Goal: Task Accomplishment & Management: Manage account settings

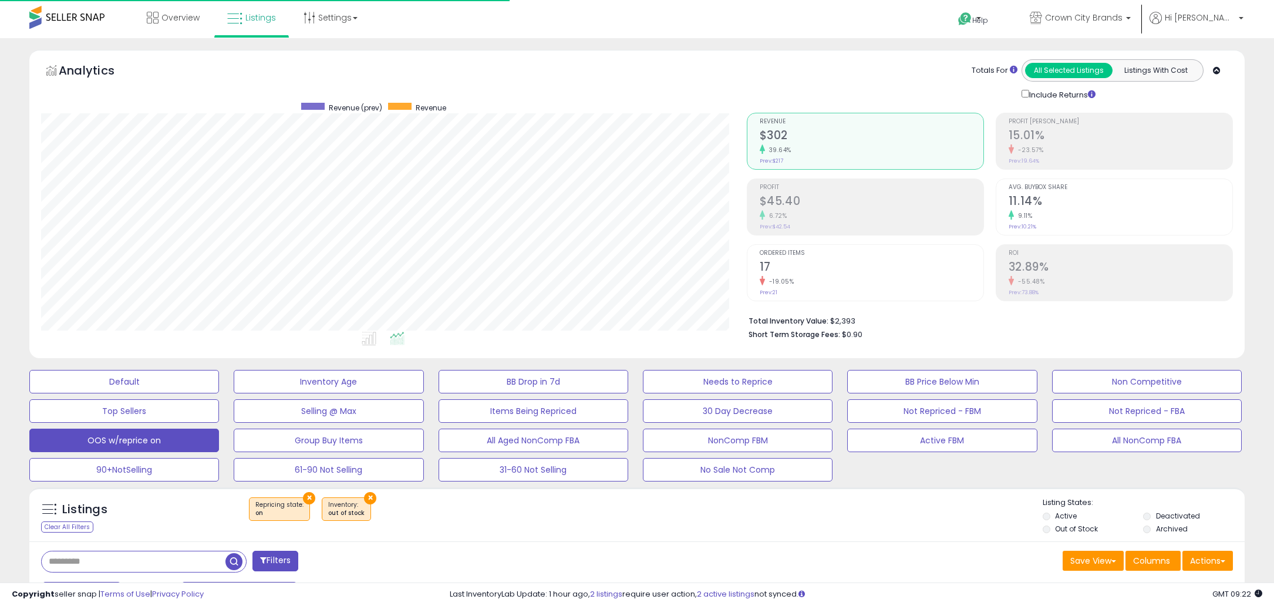
select select "**"
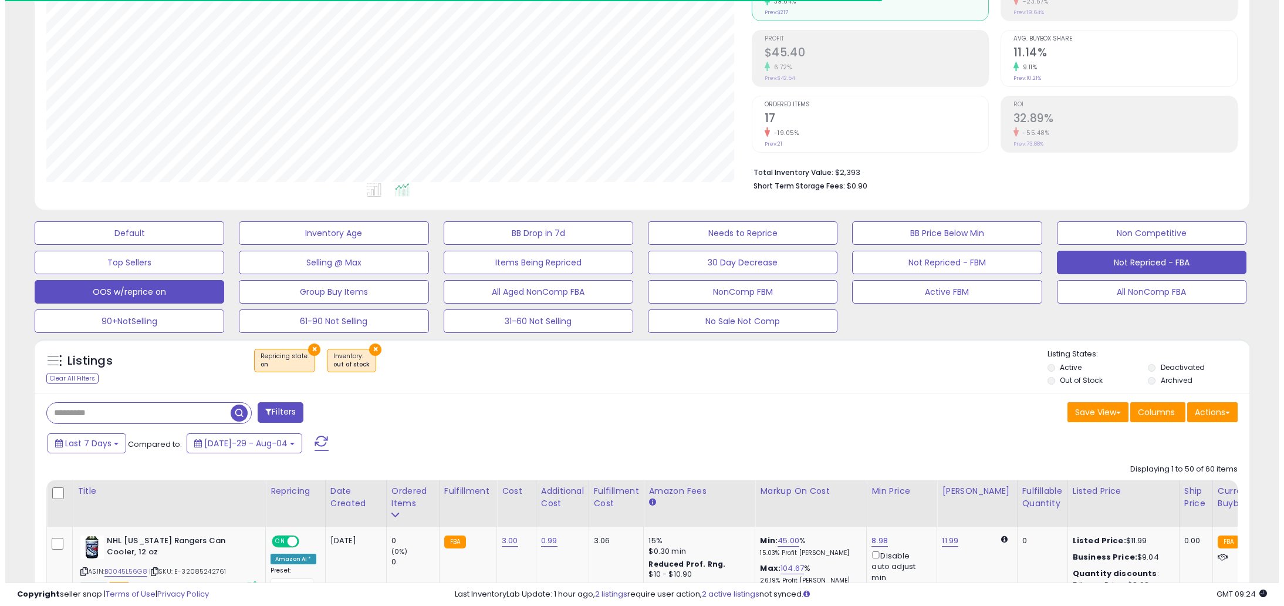
scroll to position [241, 705]
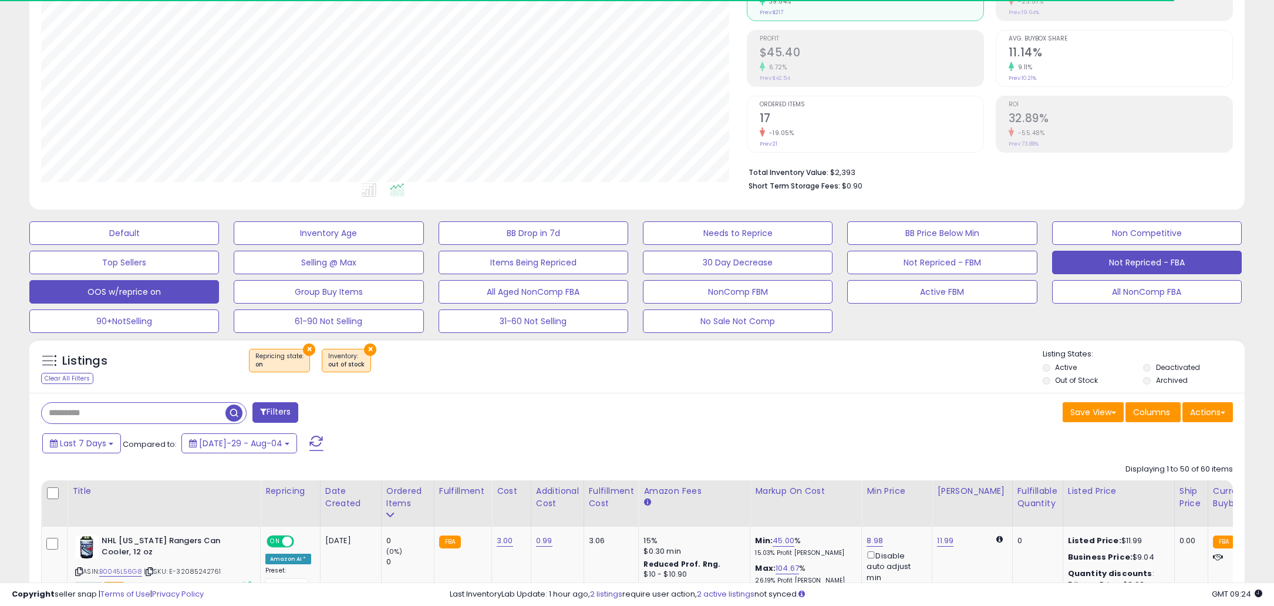
click at [219, 245] on button "Not Repriced - FBA" at bounding box center [124, 232] width 190 height 23
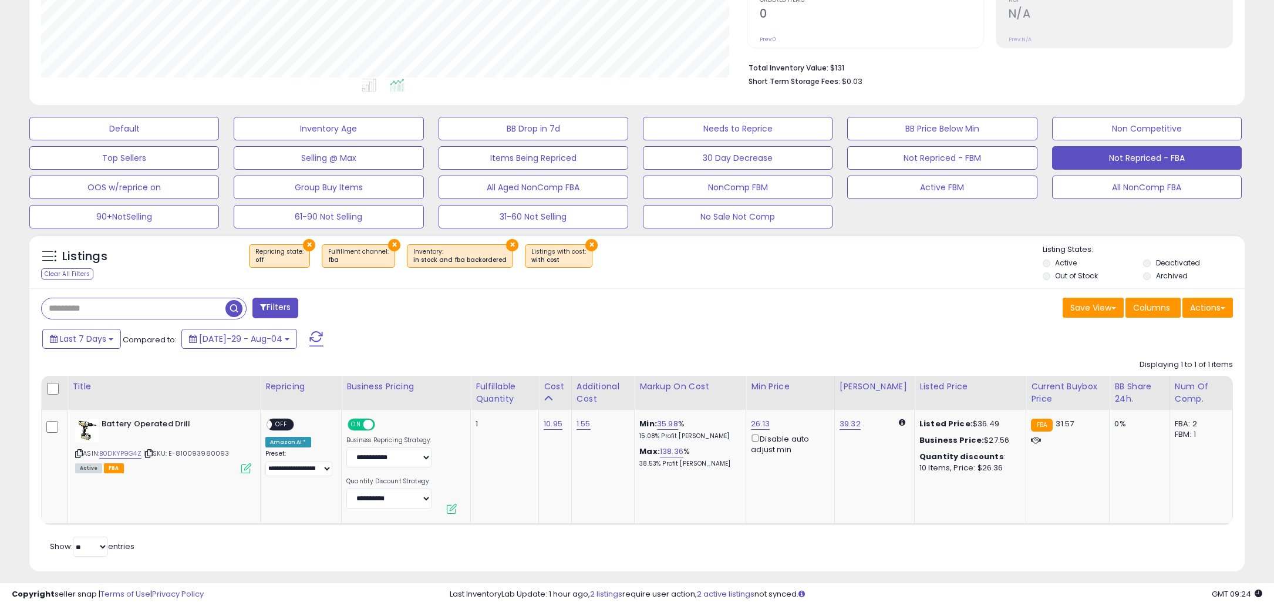
scroll to position [262, 0]
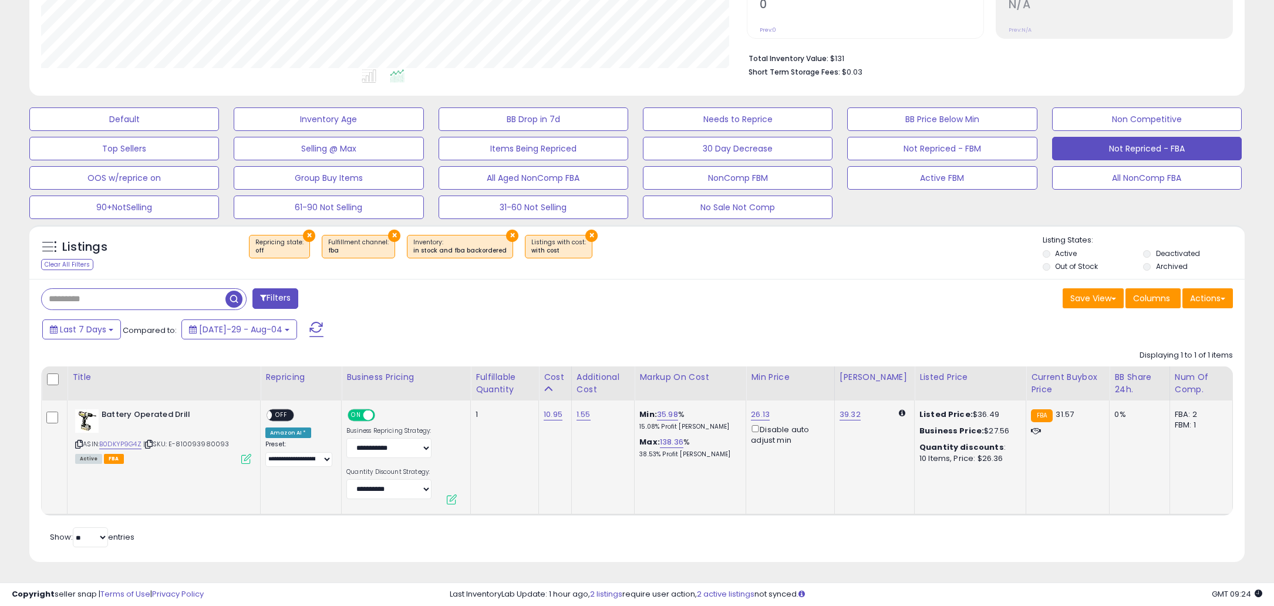
click at [283, 411] on span "OFF" at bounding box center [281, 415] width 19 height 10
click at [309, 332] on span at bounding box center [316, 329] width 14 height 15
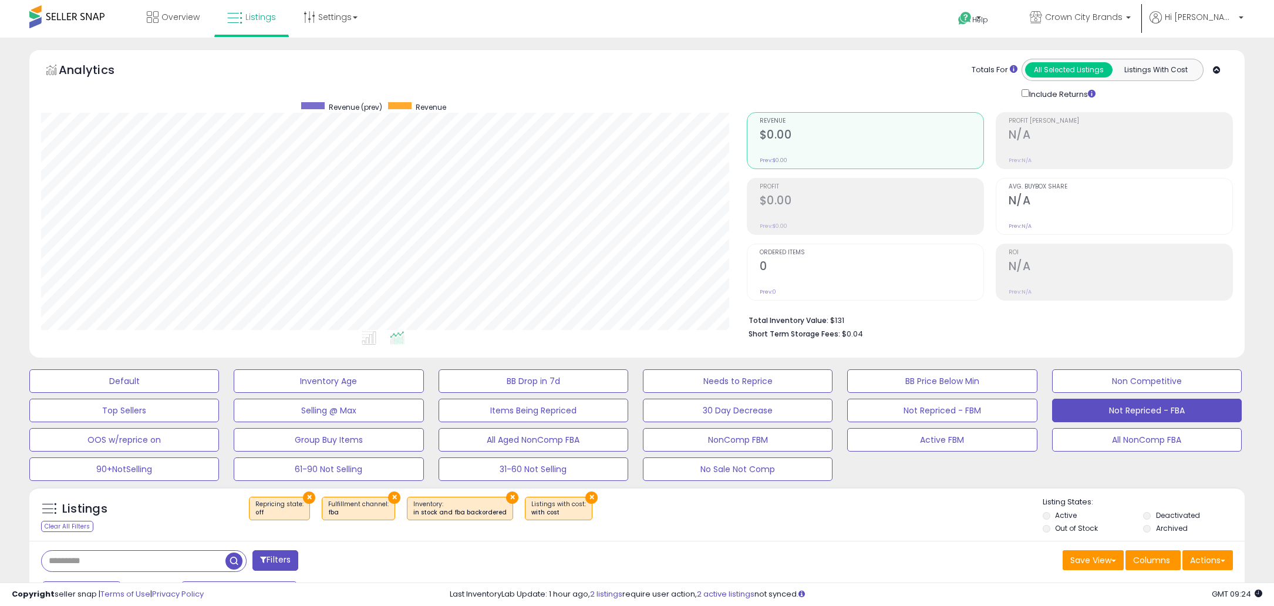
scroll to position [0, 0]
click at [1224, 22] on span "Hi [PERSON_NAME]" at bounding box center [1199, 18] width 70 height 12
click at [1216, 124] on link "Logout" at bounding box center [1217, 124] width 26 height 11
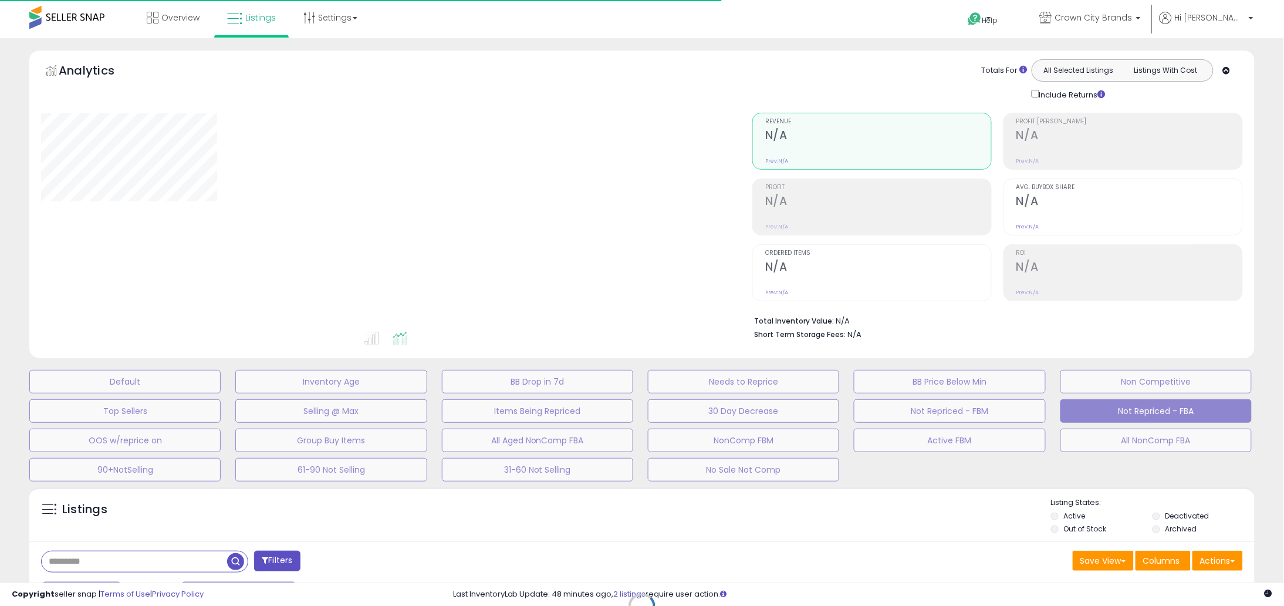
select select "**"
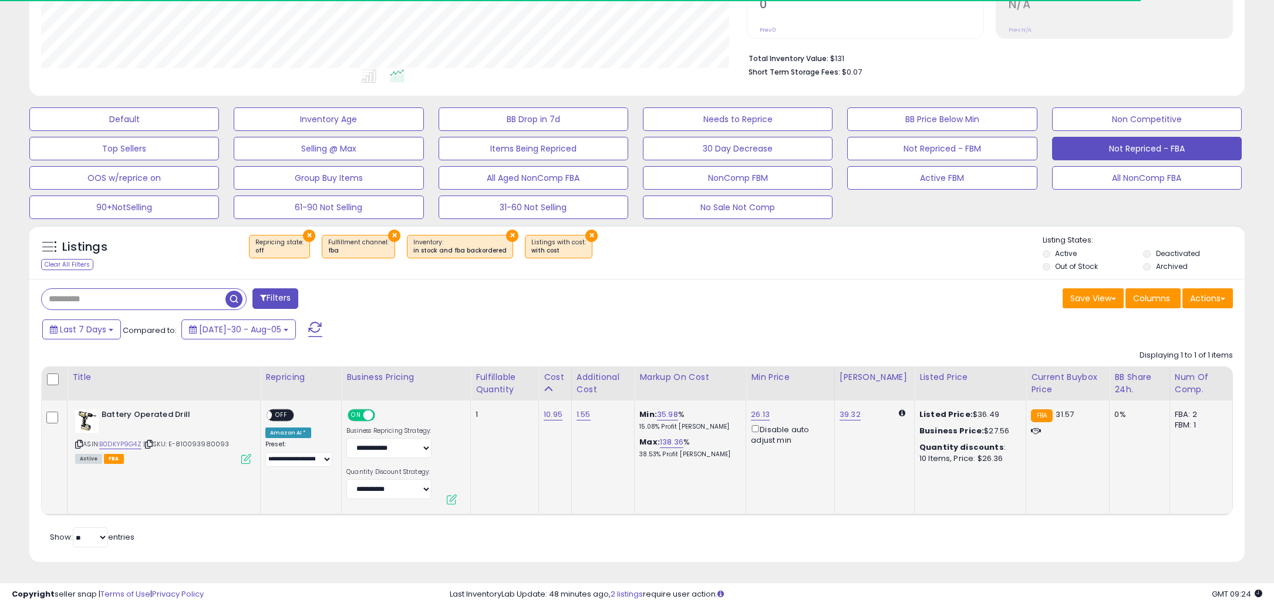
scroll to position [241, 705]
click at [275, 420] on div "ON OFF" at bounding box center [262, 415] width 28 height 10
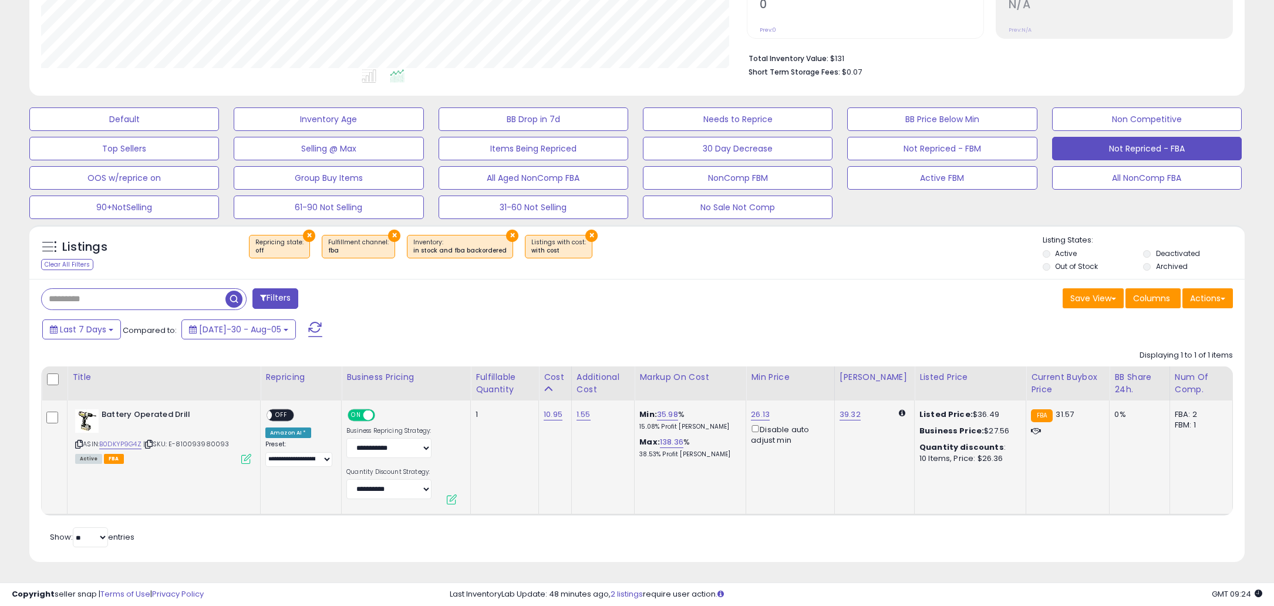
click at [279, 414] on span "OFF" at bounding box center [281, 415] width 19 height 10
click at [308, 330] on span at bounding box center [315, 329] width 14 height 15
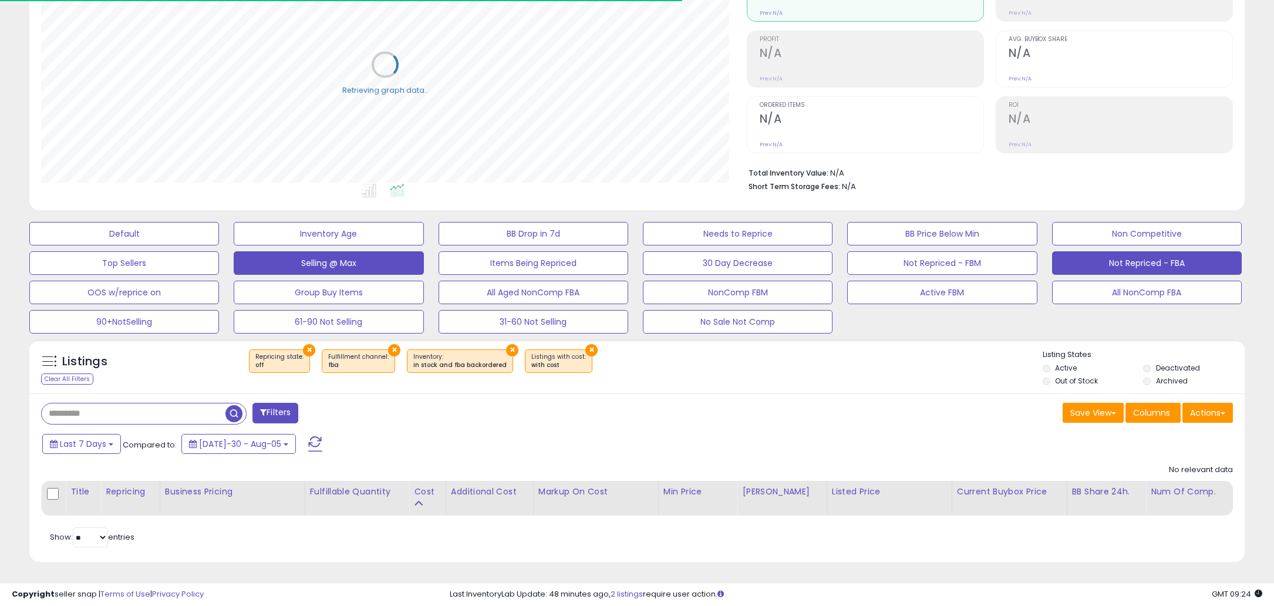
click at [219, 245] on button "Selling @ Max" at bounding box center [124, 233] width 190 height 23
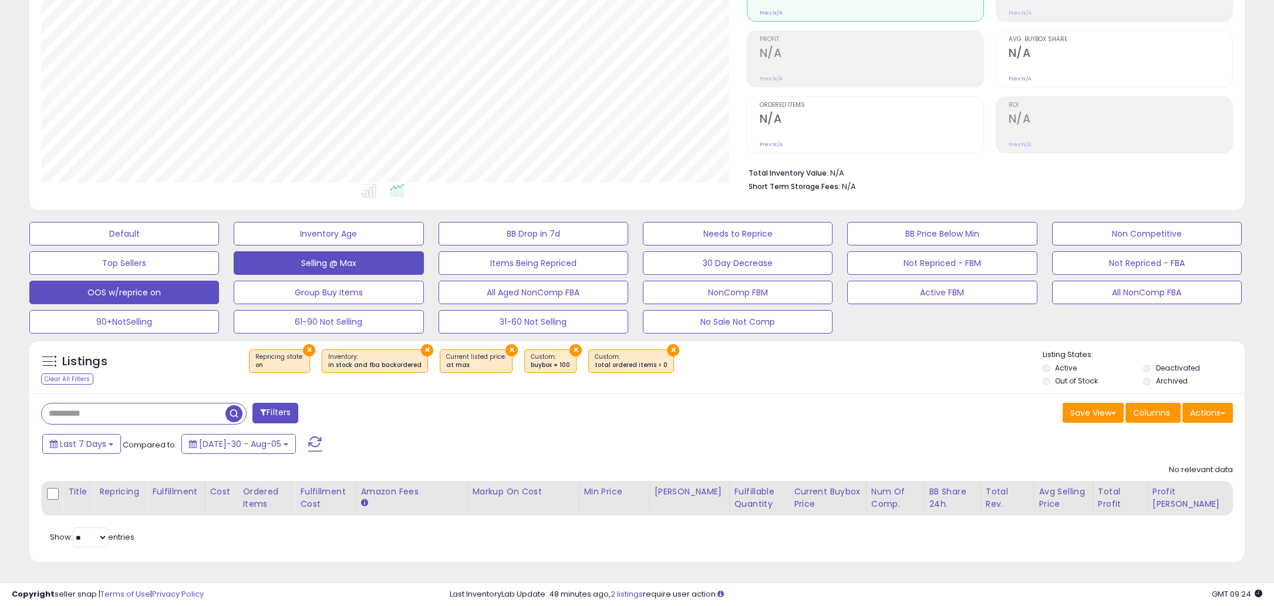
click at [177, 245] on button "OOS w/reprice on" at bounding box center [124, 233] width 190 height 23
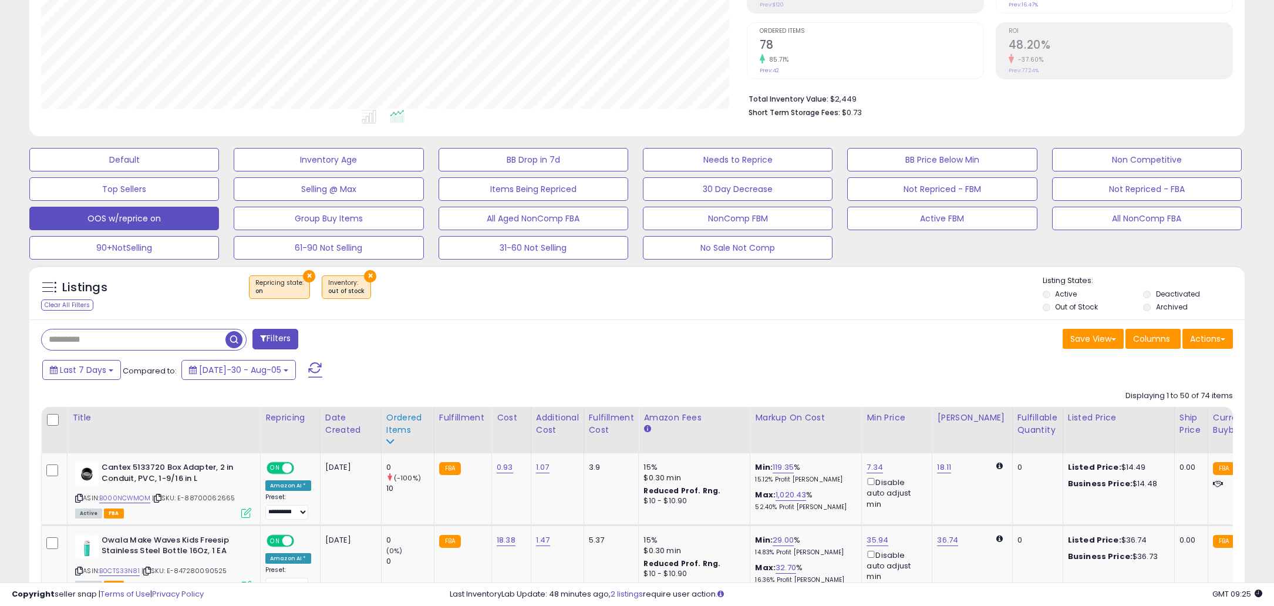
click at [399, 415] on div "Ordered Items" at bounding box center [407, 423] width 43 height 25
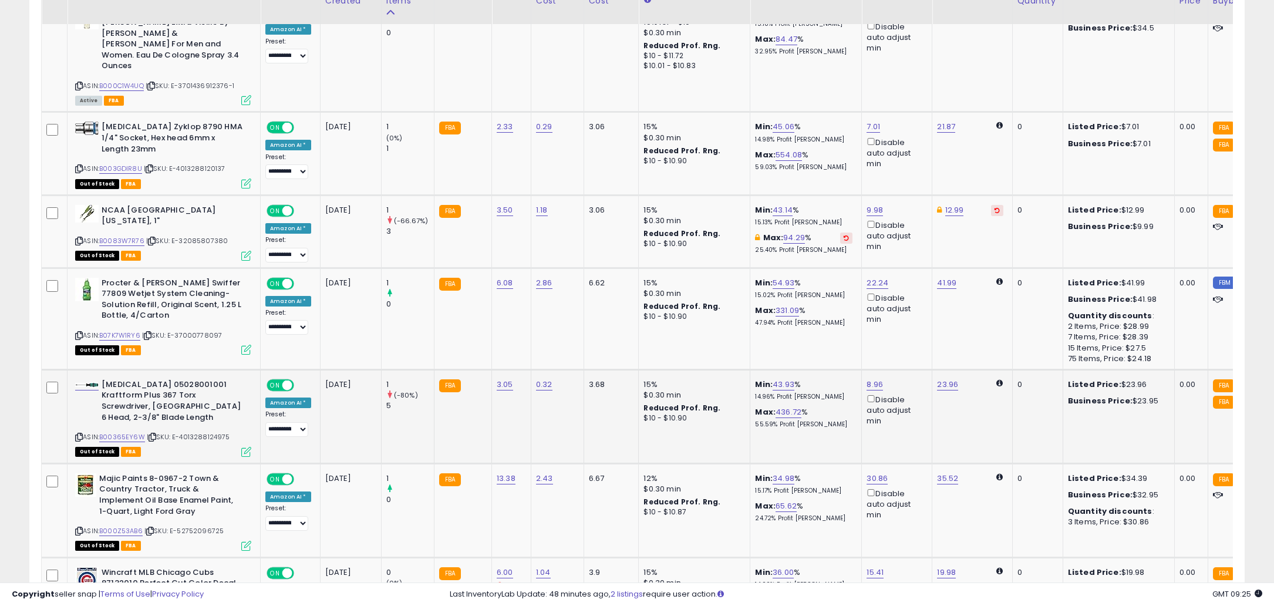
scroll to position [2056, 0]
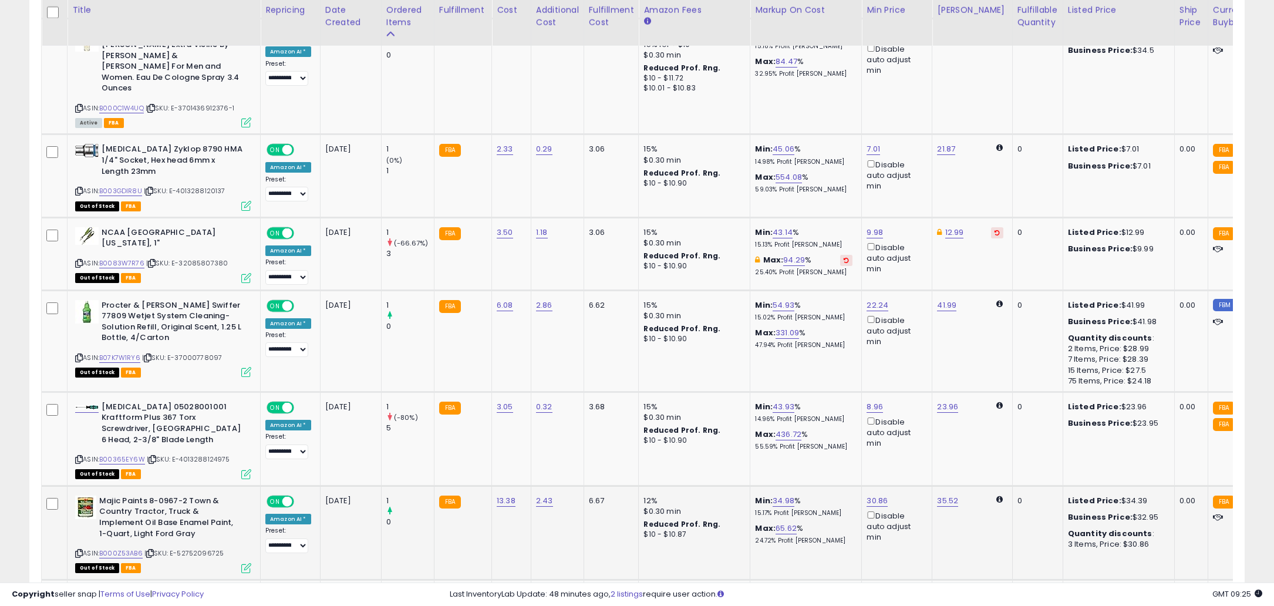
click at [276, 496] on span "ON" at bounding box center [275, 501] width 15 height 10
click at [273, 402] on span "ON" at bounding box center [275, 407] width 15 height 10
click at [275, 301] on span "ON" at bounding box center [275, 306] width 15 height 10
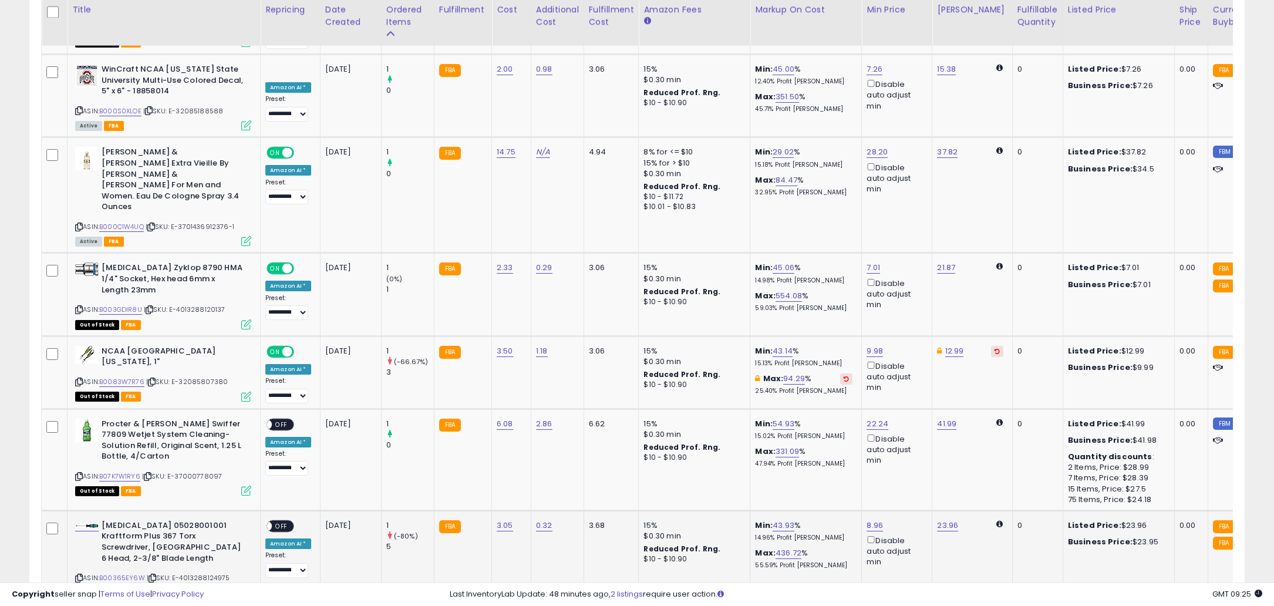
scroll to position [1836, 0]
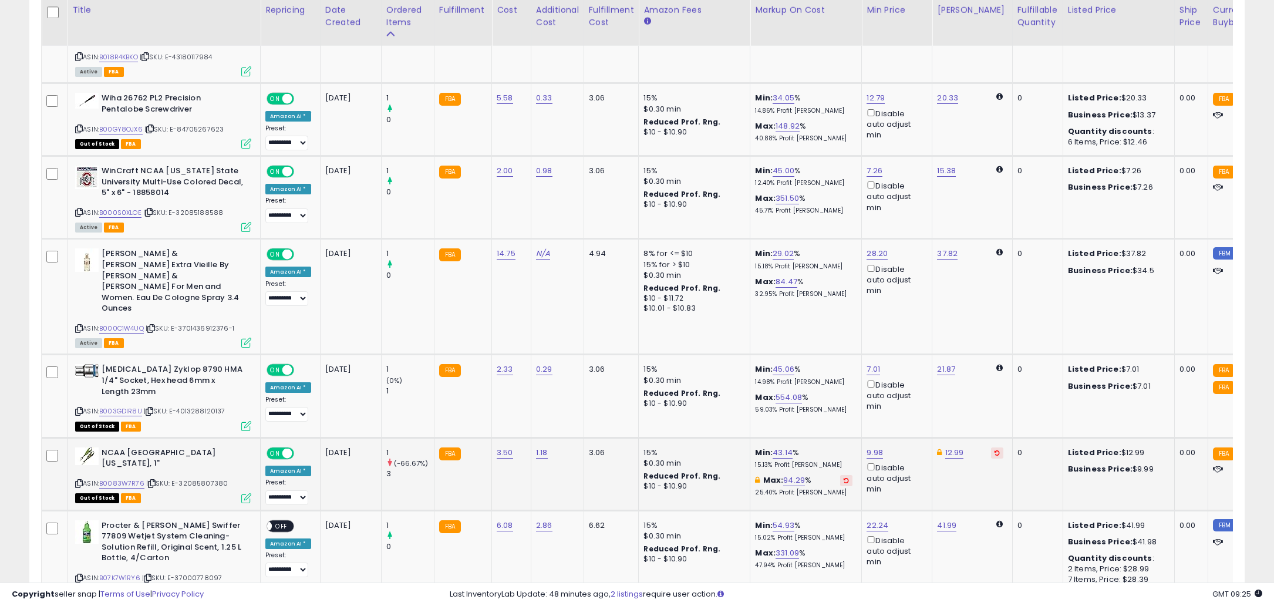
click at [274, 448] on span "ON" at bounding box center [275, 453] width 15 height 10
click at [276, 365] on span "ON" at bounding box center [275, 370] width 15 height 10
click at [271, 249] on span "ON" at bounding box center [275, 254] width 15 height 10
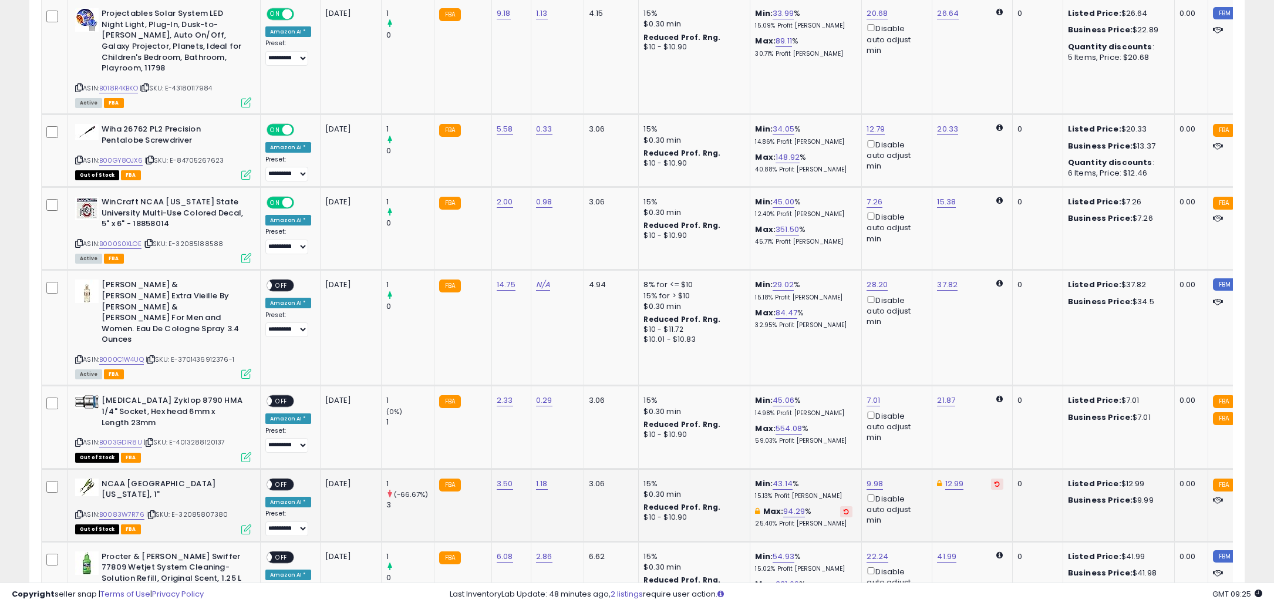
scroll to position [1616, 0]
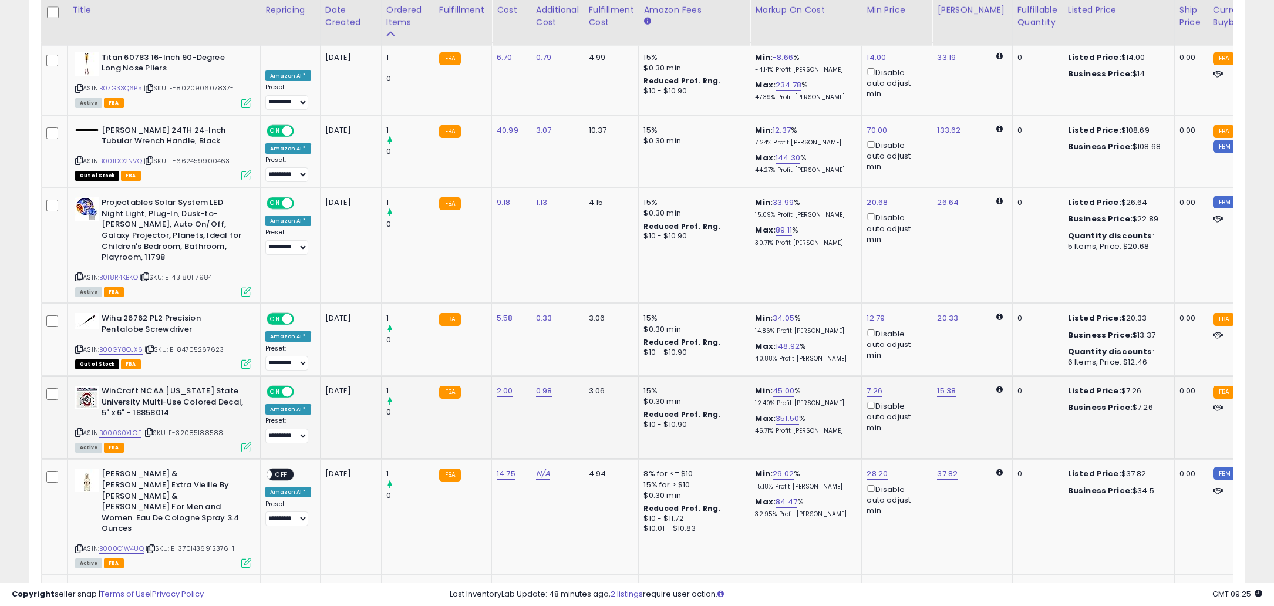
click at [276, 387] on span "ON" at bounding box center [275, 392] width 15 height 10
click at [272, 314] on span "ON" at bounding box center [275, 319] width 15 height 10
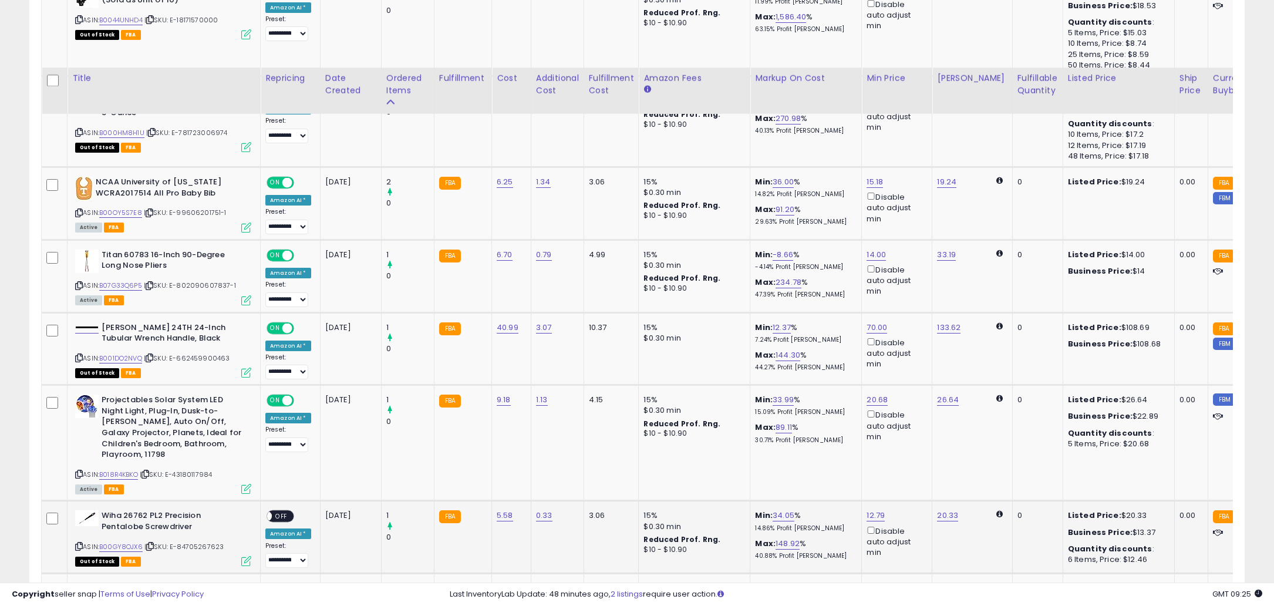
scroll to position [0, 0]
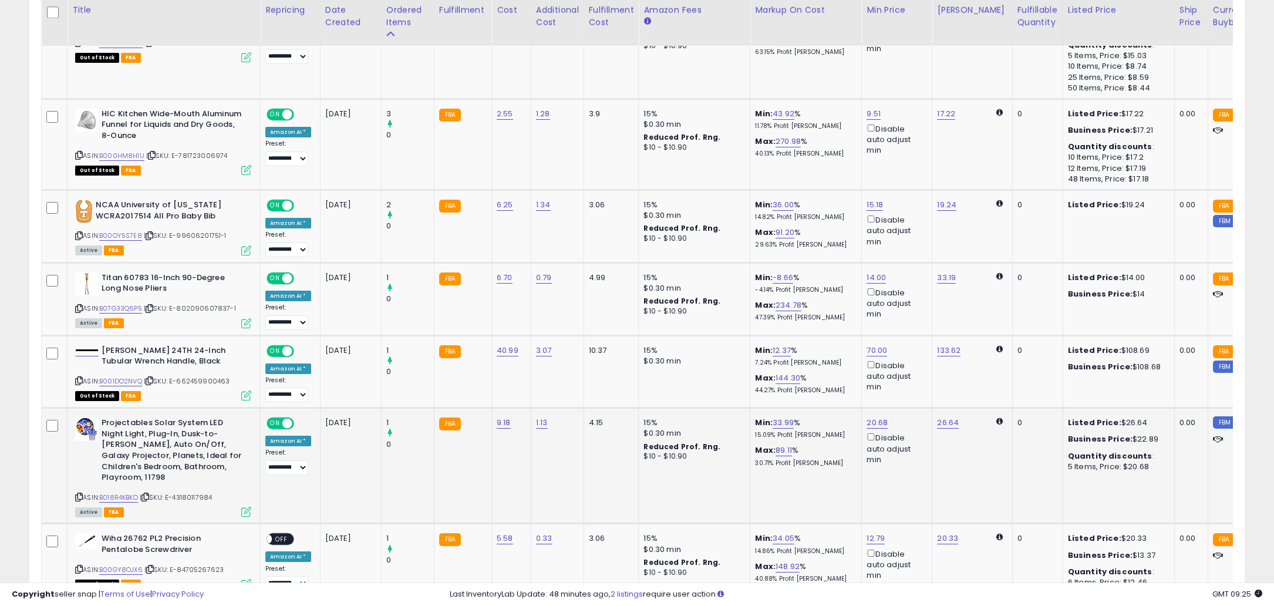
click at [273, 418] on span "ON" at bounding box center [275, 423] width 15 height 10
click at [275, 346] on span "ON" at bounding box center [275, 351] width 15 height 10
click at [274, 262] on td "**********" at bounding box center [291, 298] width 60 height 73
click at [276, 273] on span "ON" at bounding box center [275, 278] width 15 height 10
click at [273, 200] on div "ON OFF" at bounding box center [280, 206] width 28 height 12
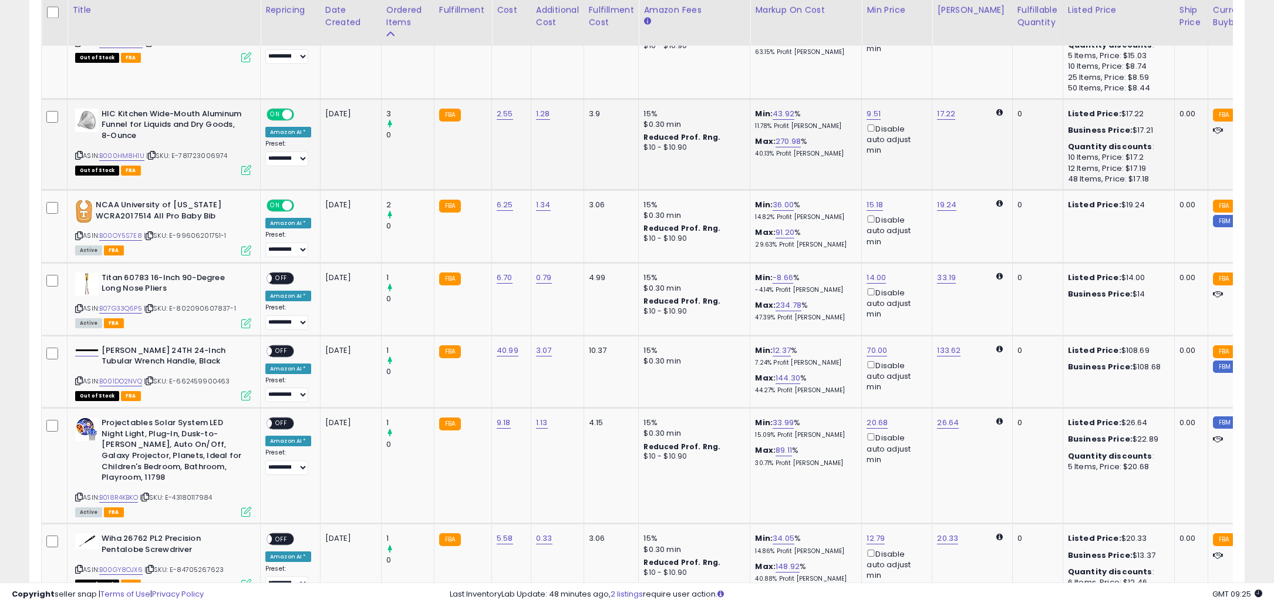
click at [279, 110] on span "ON" at bounding box center [275, 115] width 15 height 10
click at [276, 201] on span "ON" at bounding box center [275, 206] width 15 height 10
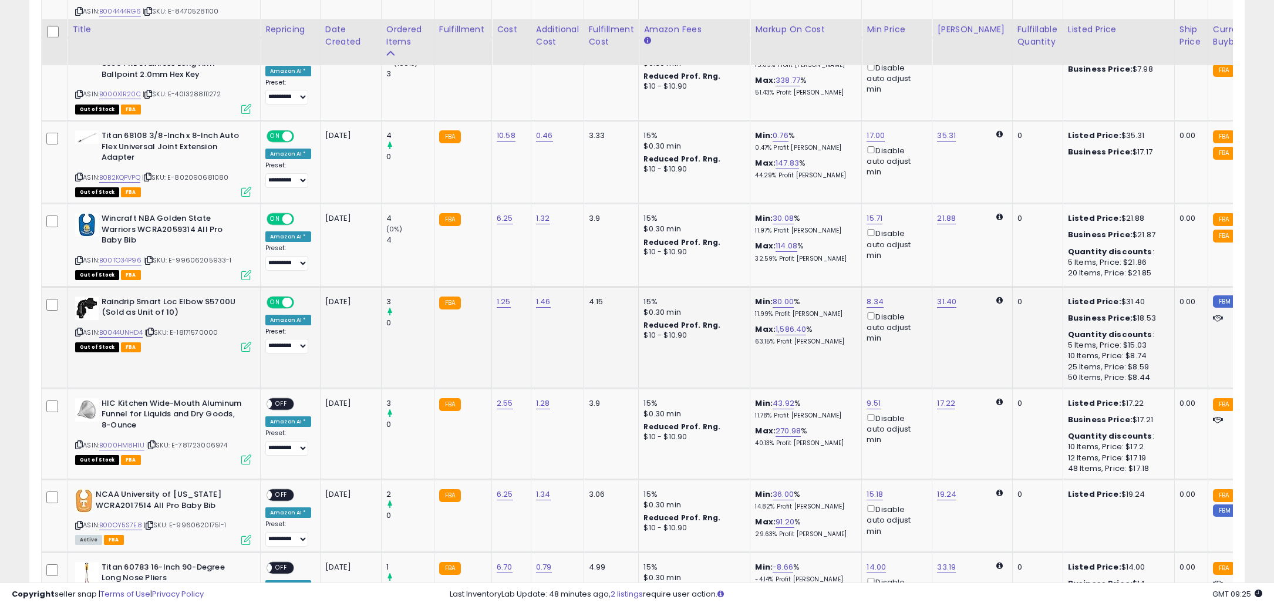
scroll to position [1102, 0]
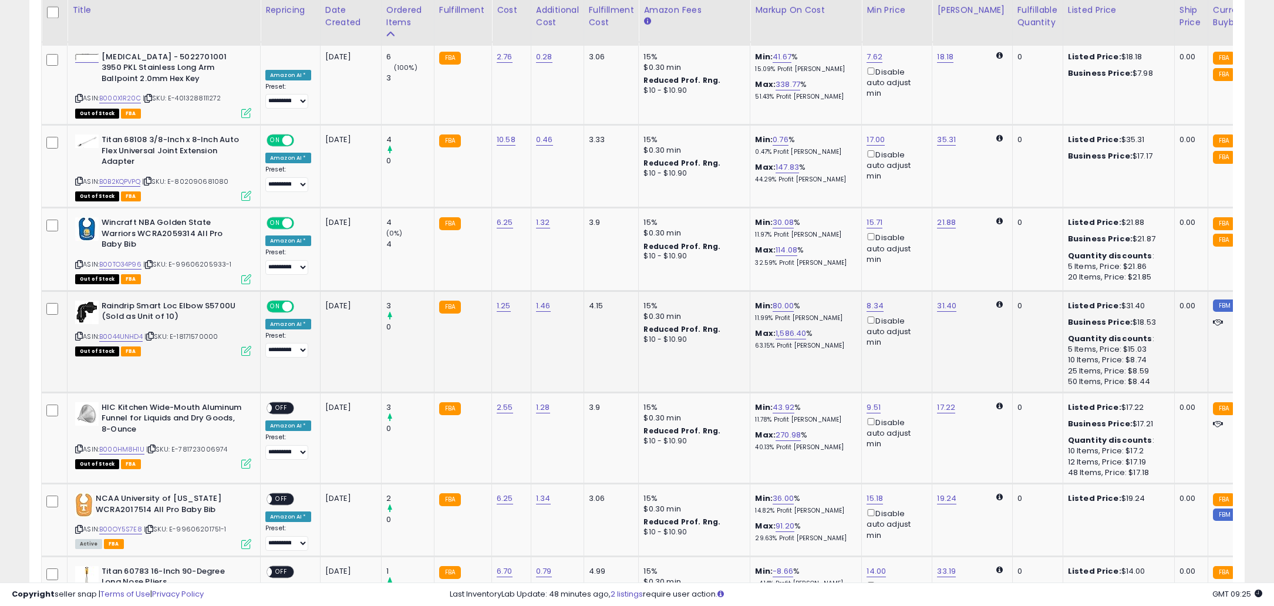
click at [274, 301] on span "ON" at bounding box center [275, 306] width 15 height 10
click at [271, 218] on span "ON" at bounding box center [275, 223] width 15 height 10
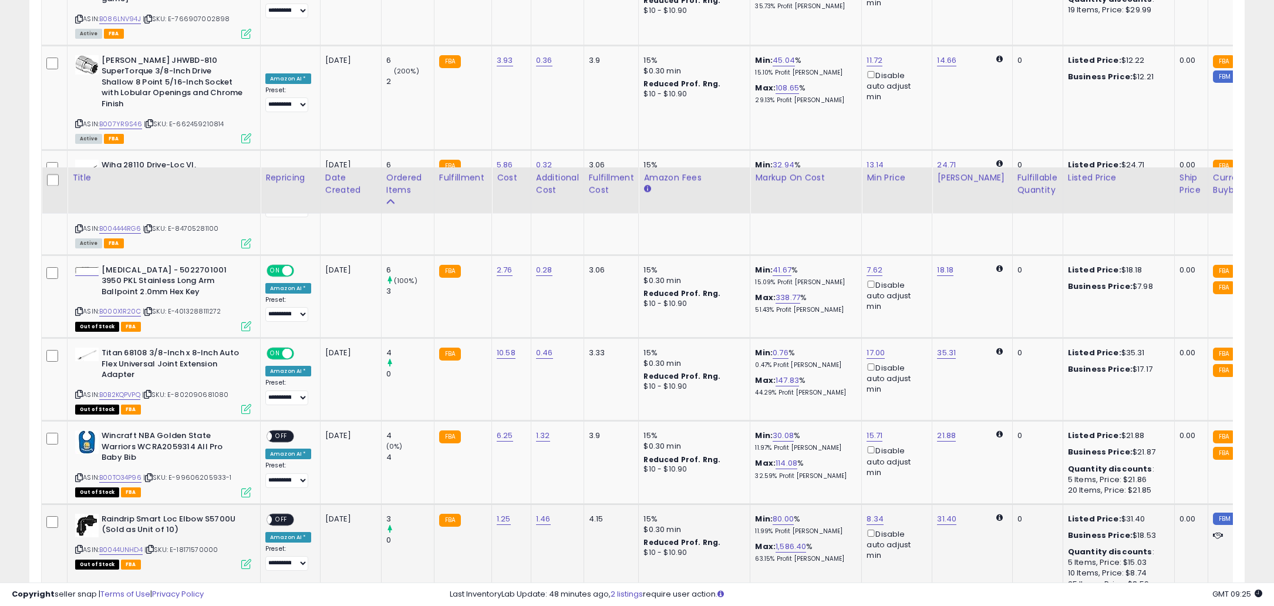
scroll to position [882, 0]
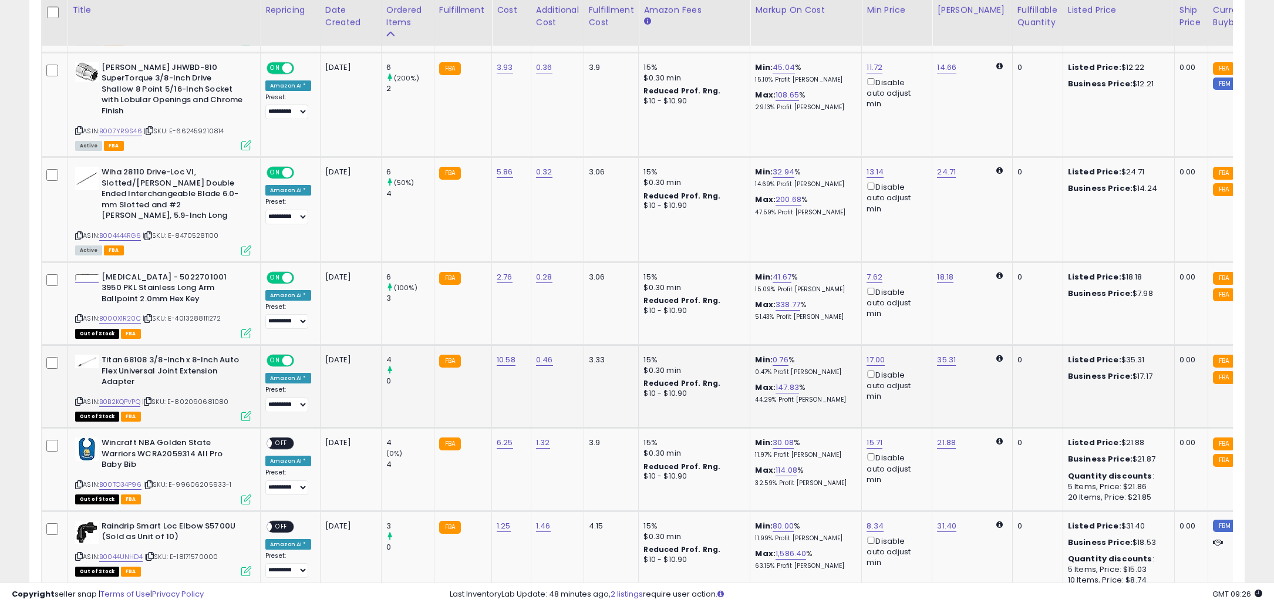
click at [276, 356] on span "ON" at bounding box center [275, 361] width 15 height 10
click at [271, 272] on span "ON" at bounding box center [275, 277] width 15 height 10
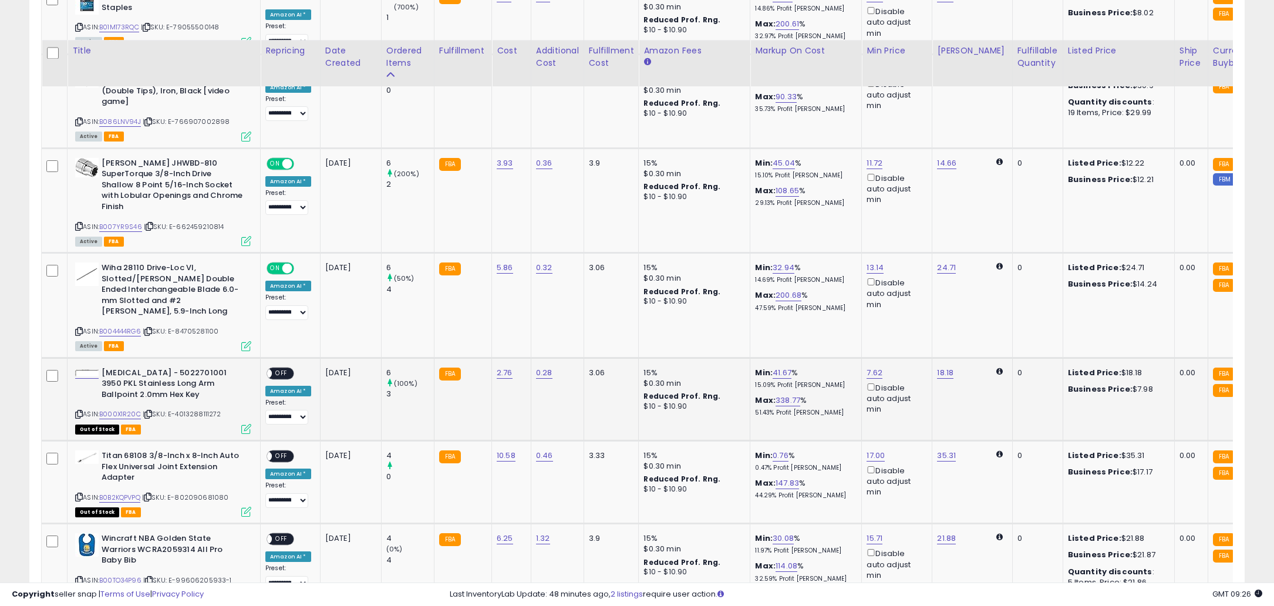
scroll to position [735, 0]
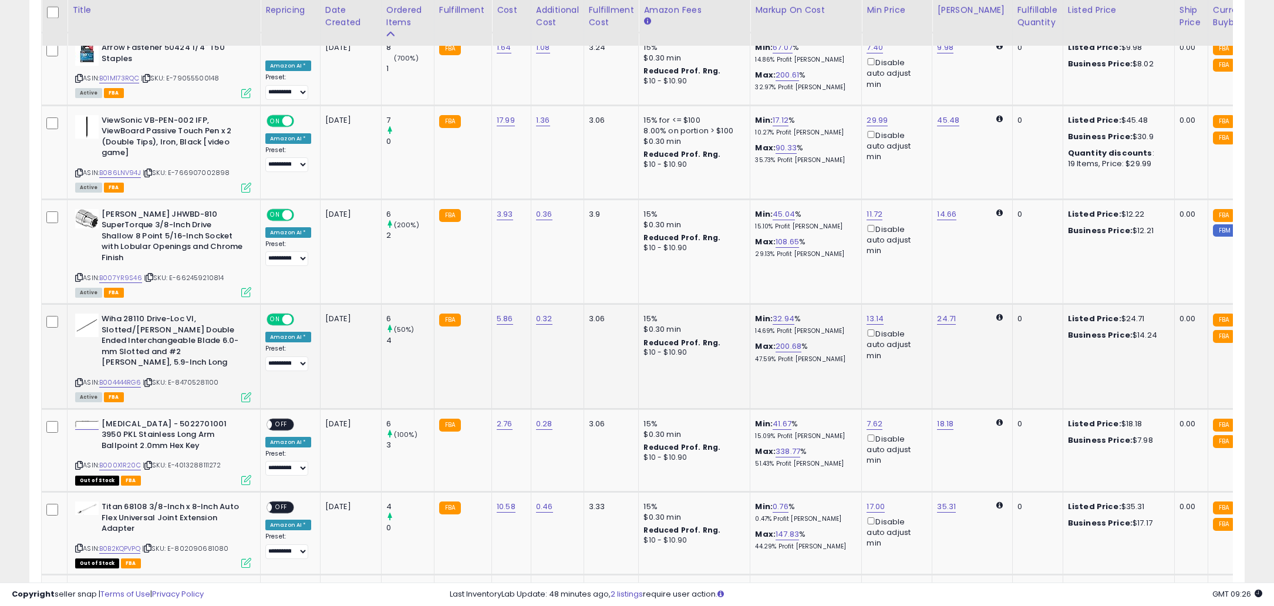
click at [281, 315] on div "ON OFF" at bounding box center [282, 320] width 28 height 10
click at [271, 210] on span "ON" at bounding box center [275, 215] width 15 height 10
click at [271, 315] on span "ON" at bounding box center [275, 320] width 15 height 10
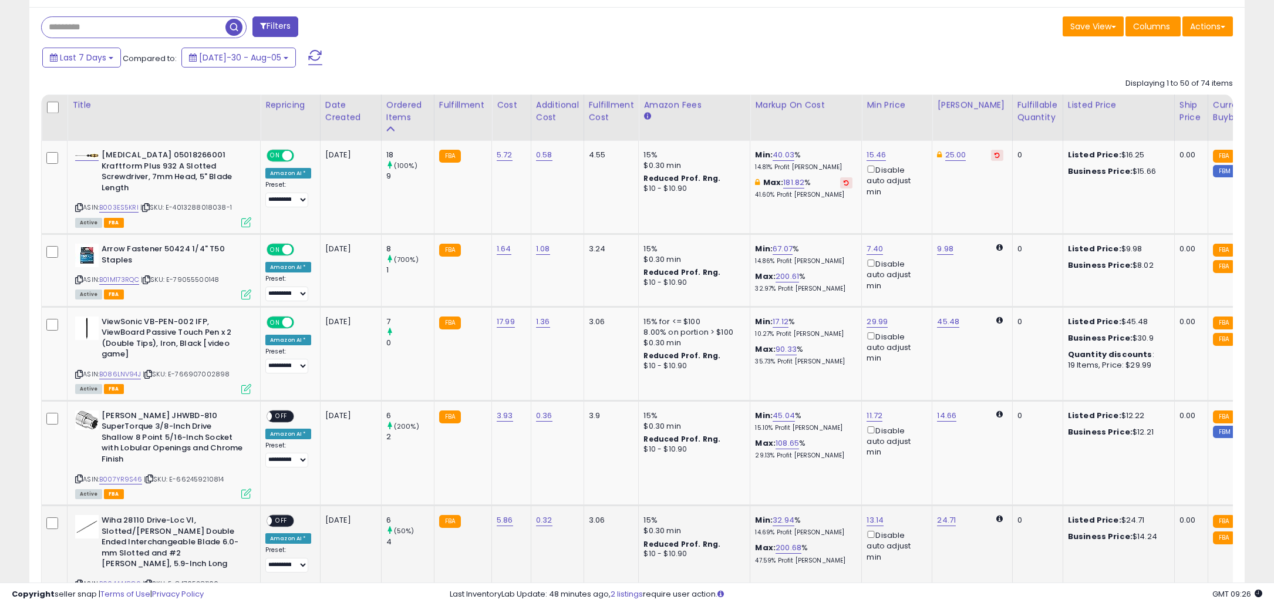
scroll to position [442, 0]
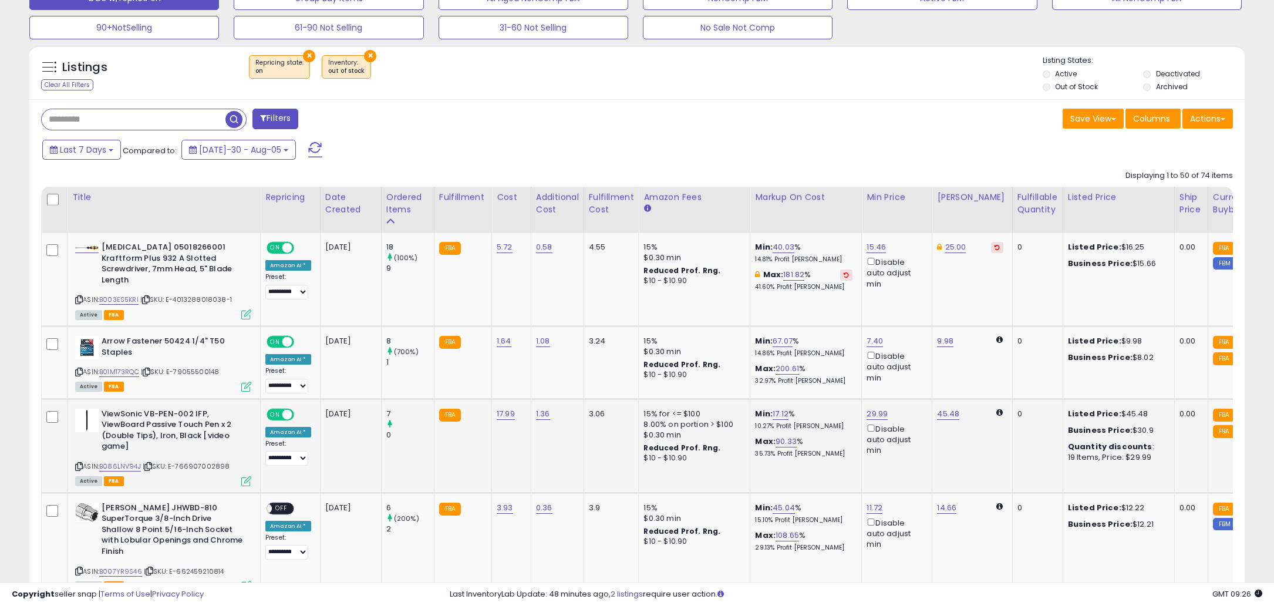
click at [273, 409] on span "ON" at bounding box center [275, 414] width 15 height 10
click at [274, 337] on span "ON" at bounding box center [275, 342] width 15 height 10
click at [272, 244] on span "ON" at bounding box center [275, 248] width 15 height 10
click at [308, 144] on span at bounding box center [315, 149] width 14 height 15
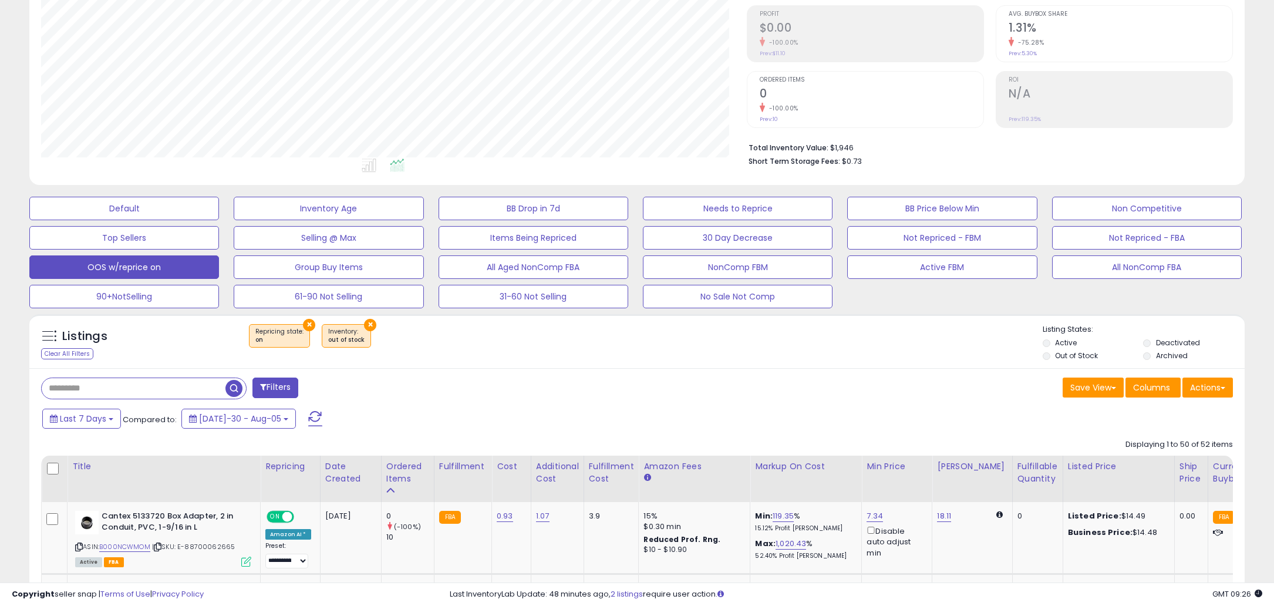
scroll to position [241, 705]
